Goal: Navigation & Orientation: Find specific page/section

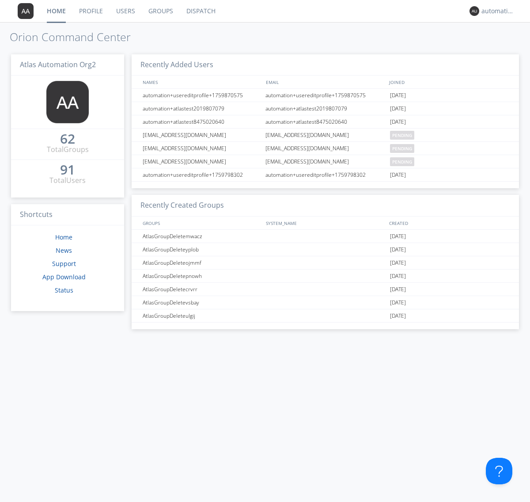
click at [200, 11] on link "Dispatch" at bounding box center [201, 11] width 42 height 22
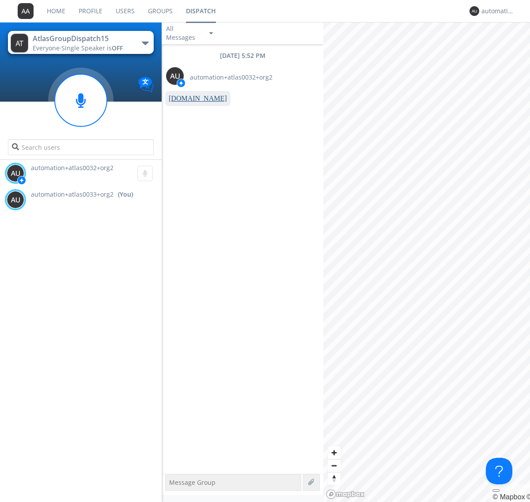
click at [194, 99] on link "www.orionlabs.io" at bounding box center [198, 99] width 58 height 8
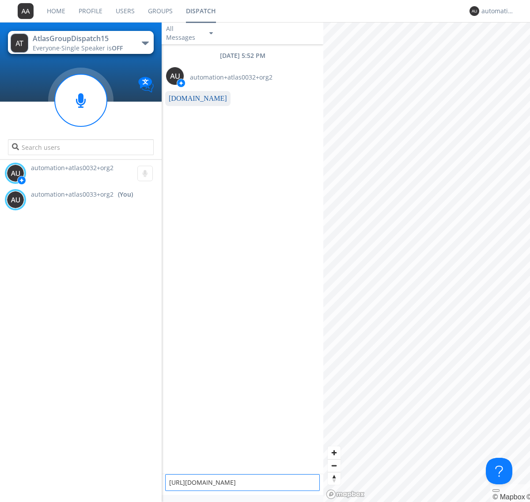
type textarea "https://www.orionlabs.io"
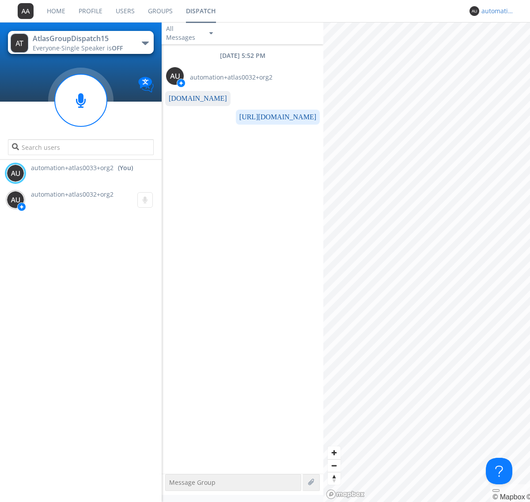
click at [496, 11] on div "automation+atlas0033+org2" at bounding box center [498, 11] width 33 height 9
